Goal: Transaction & Acquisition: Download file/media

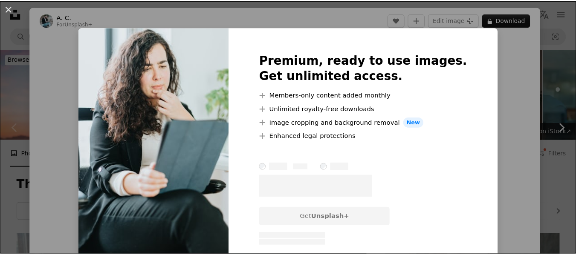
scroll to position [256, 0]
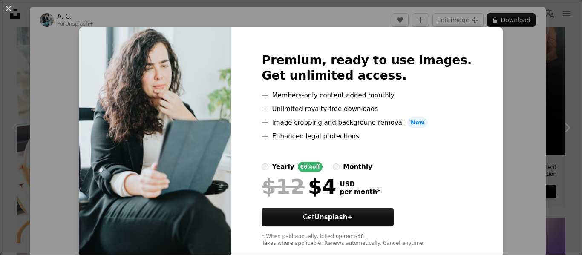
click at [498, 57] on div "An X shape Premium, ready to use images. Get unlimited access. A plus sign Memb…" at bounding box center [291, 127] width 582 height 255
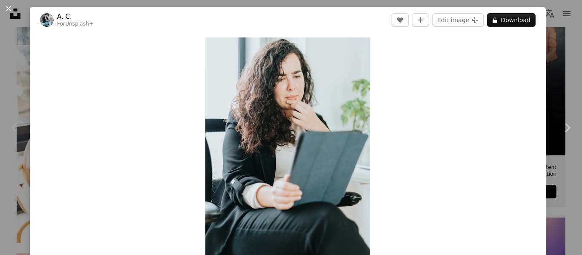
click at [552, 31] on div "An X shape Chevron left Chevron right A. C. For Unsplash+ A heart A plus sign E…" at bounding box center [291, 127] width 582 height 255
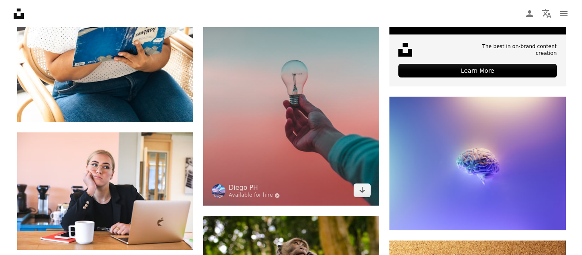
scroll to position [426, 0]
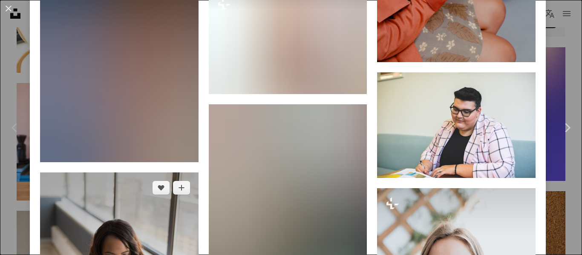
scroll to position [6798, 0]
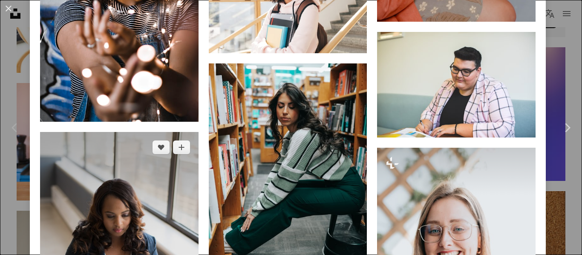
click at [136, 149] on img at bounding box center [119, 250] width 159 height 237
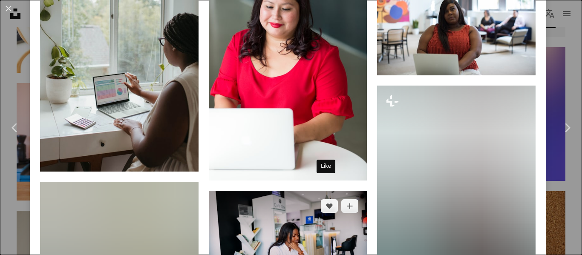
scroll to position [6606, 0]
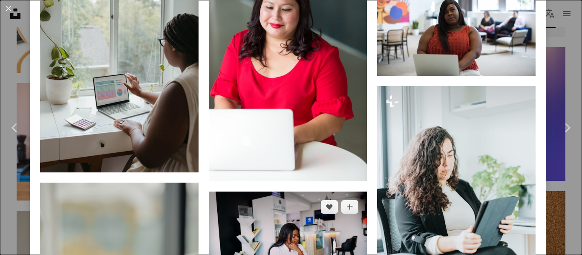
click at [314, 192] on img at bounding box center [288, 245] width 159 height 106
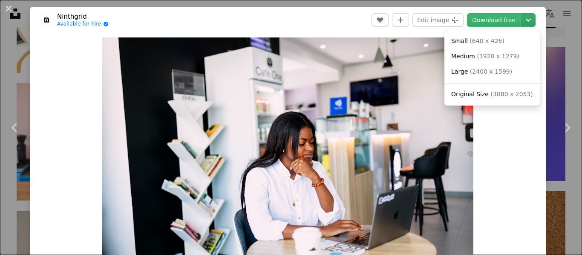
click at [524, 21] on icon "Chevron down" at bounding box center [529, 20] width 14 height 10
click at [496, 61] on span "Medium ( 1920 x 1279 )" at bounding box center [485, 56] width 68 height 9
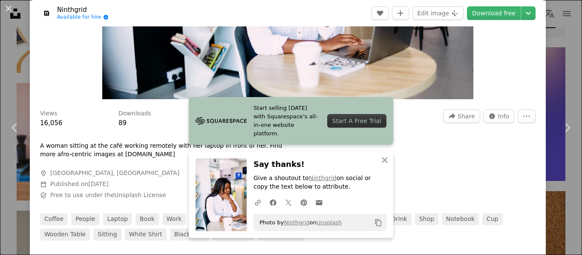
scroll to position [213, 0]
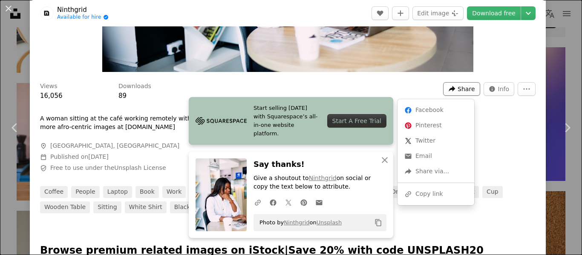
click at [467, 88] on span "Share" at bounding box center [466, 89] width 17 height 13
drag, startPoint x: 441, startPoint y: 171, endPoint x: 434, endPoint y: 199, distance: 28.0
click at [434, 199] on div "Facebook icon Facebook Pinterest icon Pinterest X (formerly Twitter) icon Twitt…" at bounding box center [436, 152] width 77 height 106
click at [434, 194] on div "A URL sharing icon (chains) Copy link" at bounding box center [436, 194] width 70 height 15
